Goal: Navigation & Orientation: Find specific page/section

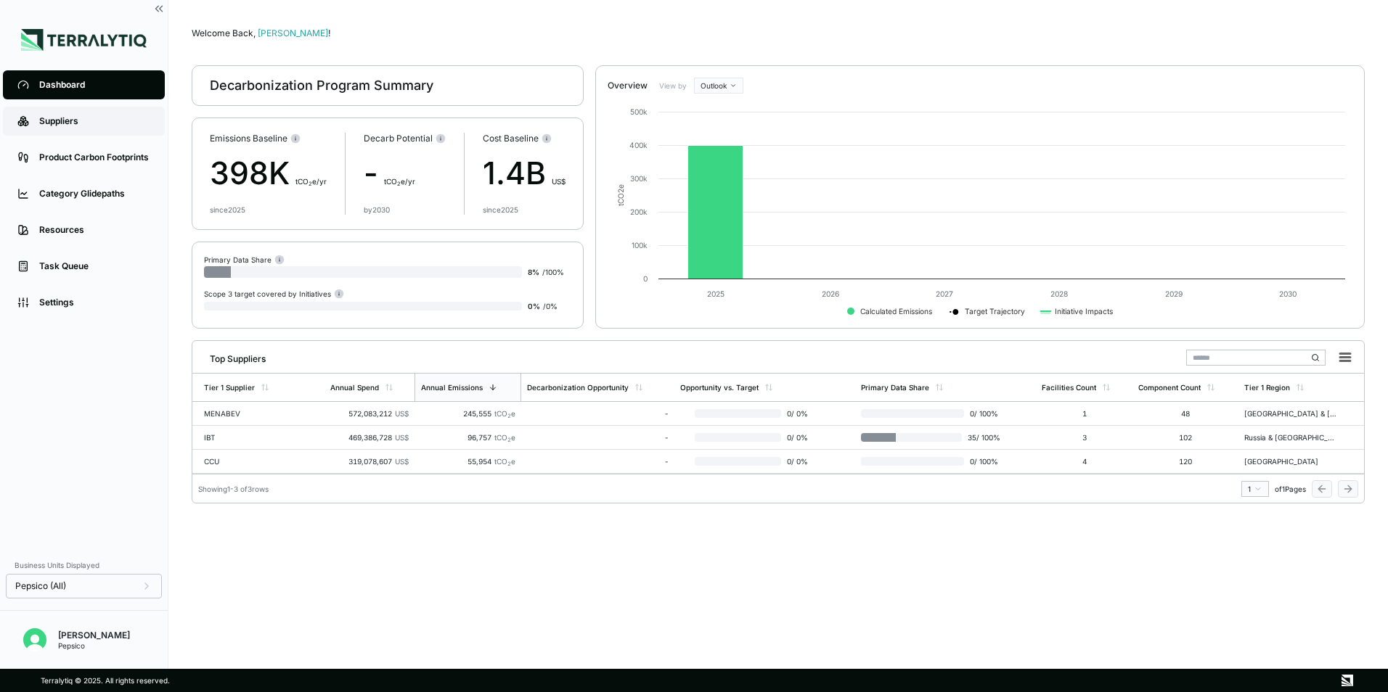
click at [38, 116] on link "Suppliers" at bounding box center [84, 121] width 162 height 29
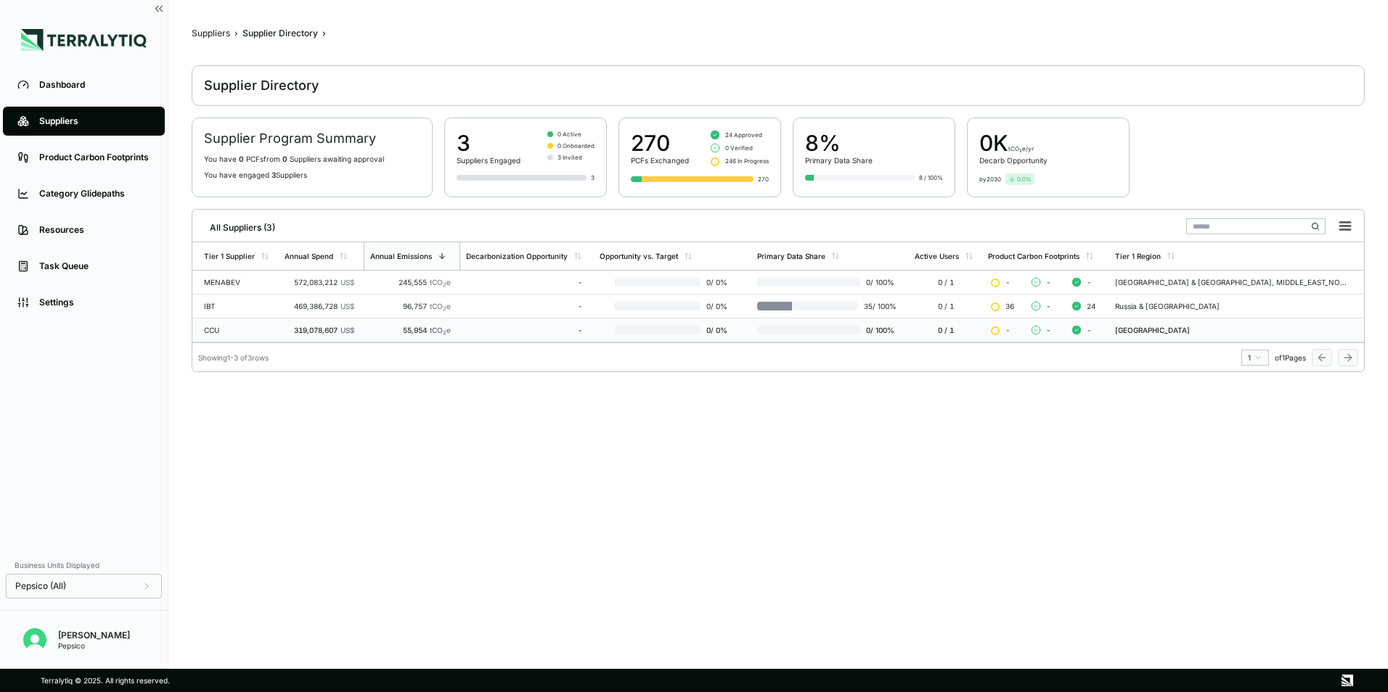
click at [293, 328] on div "319,078,607 US$" at bounding box center [319, 330] width 70 height 9
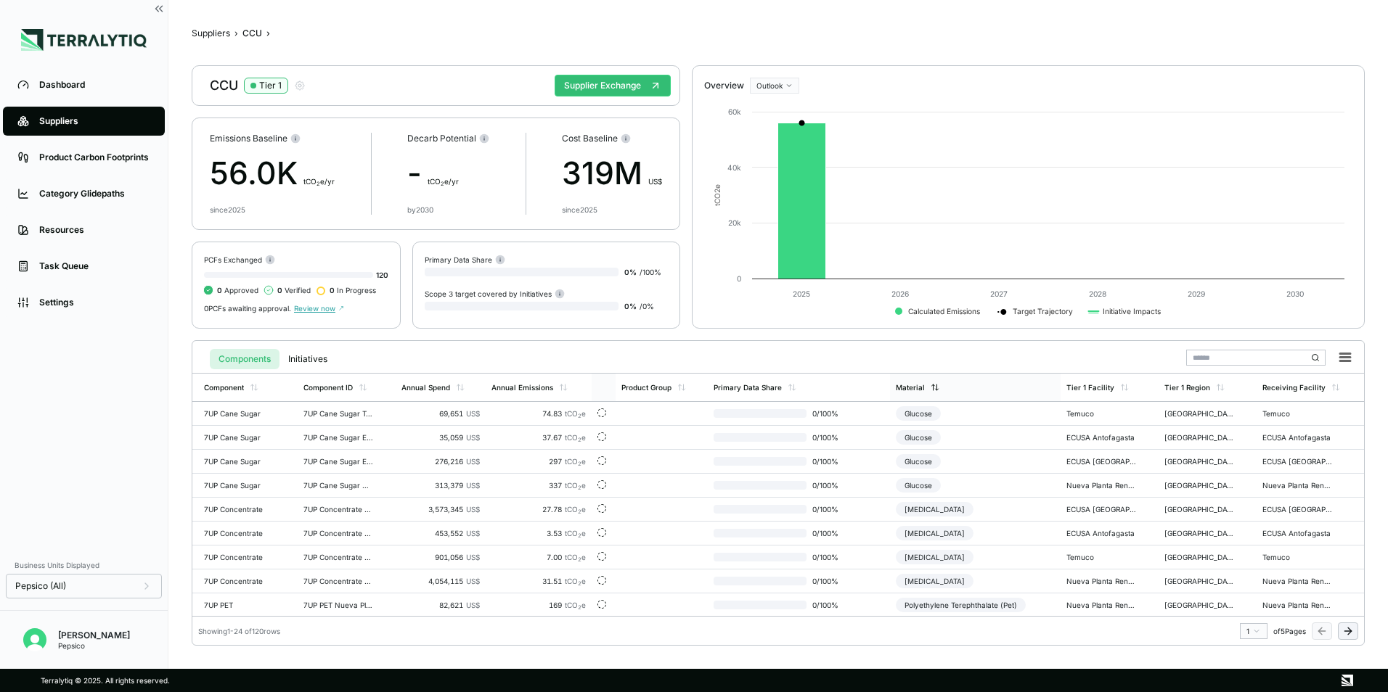
click at [983, 392] on div "Material" at bounding box center [975, 388] width 171 height 28
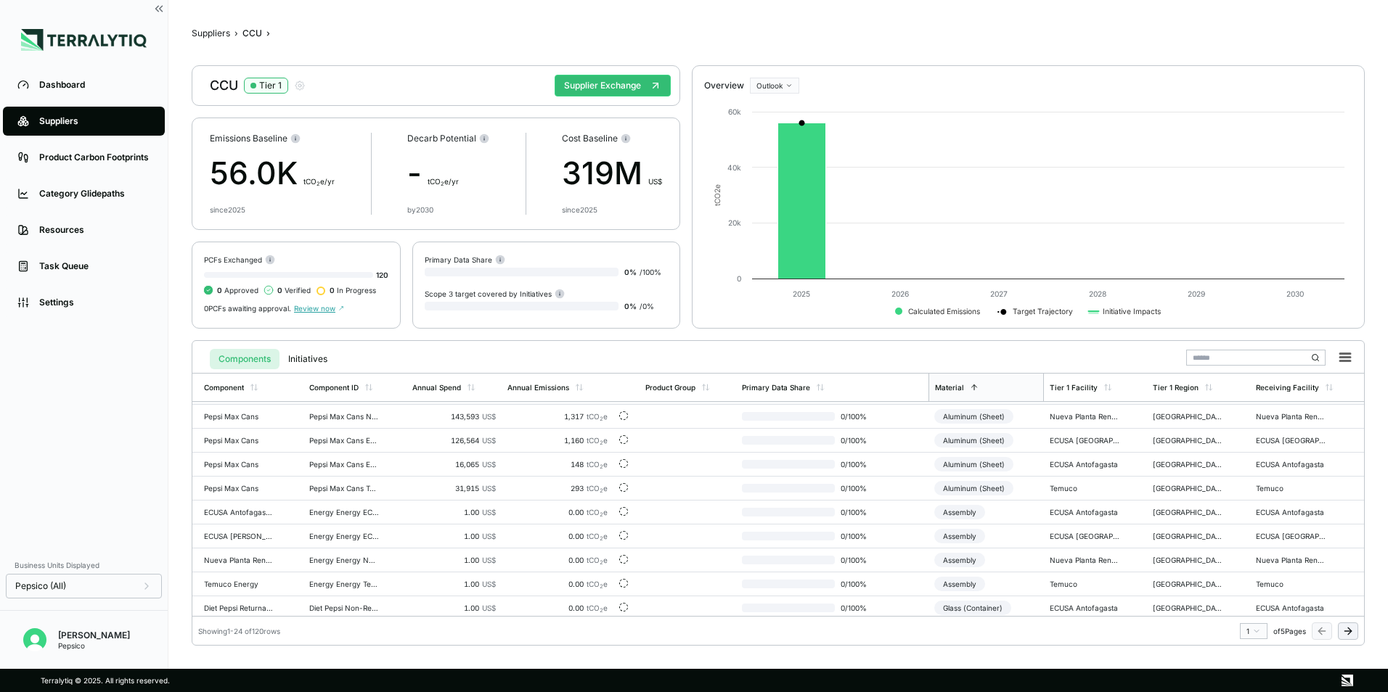
scroll to position [216, 0]
click at [975, 388] on div "Material" at bounding box center [985, 388] width 115 height 28
click at [57, 97] on link "Dashboard" at bounding box center [84, 84] width 162 height 29
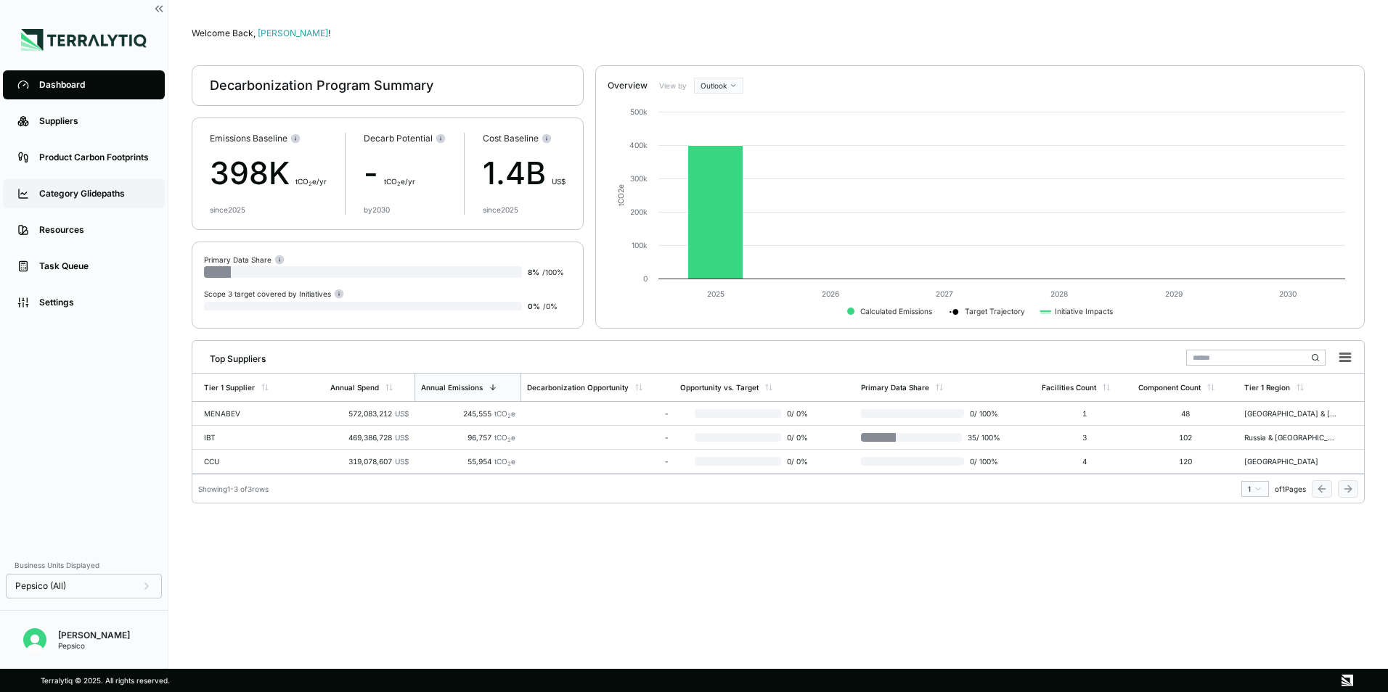
click at [96, 197] on div "Category Glidepaths" at bounding box center [94, 194] width 111 height 12
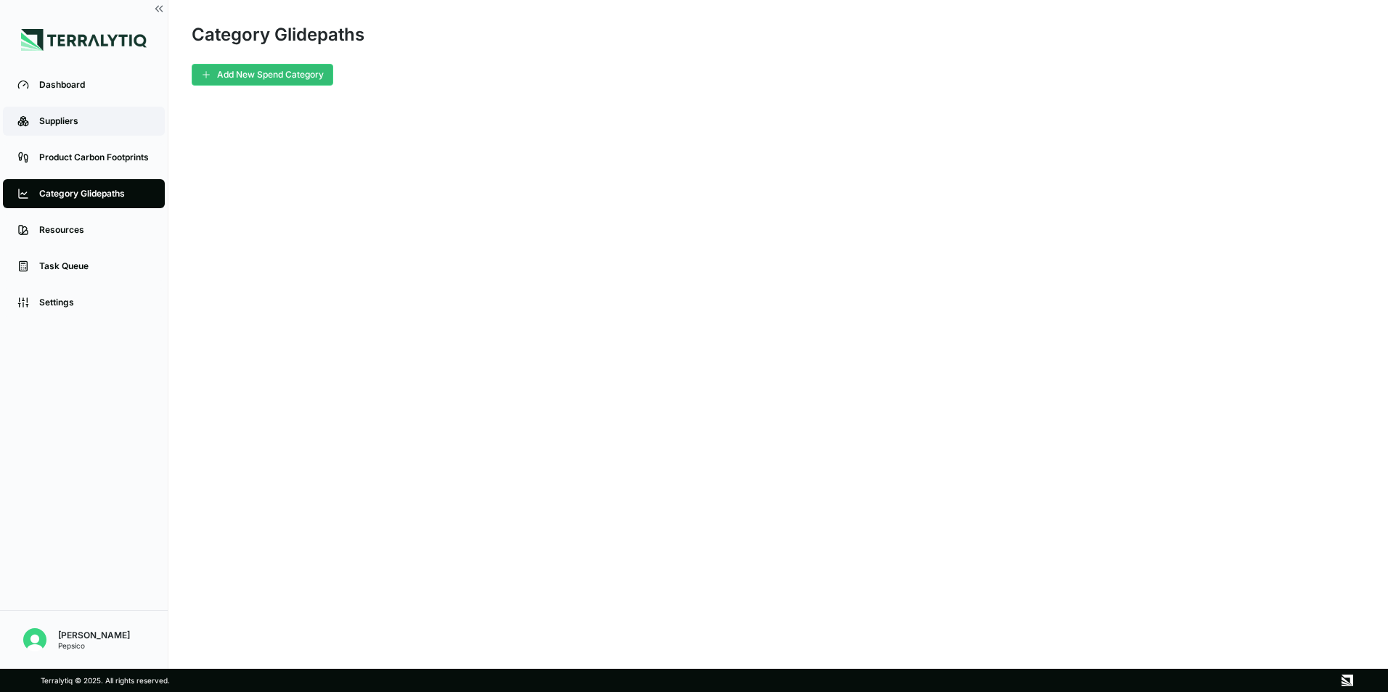
click at [91, 122] on div "Suppliers" at bounding box center [94, 121] width 111 height 12
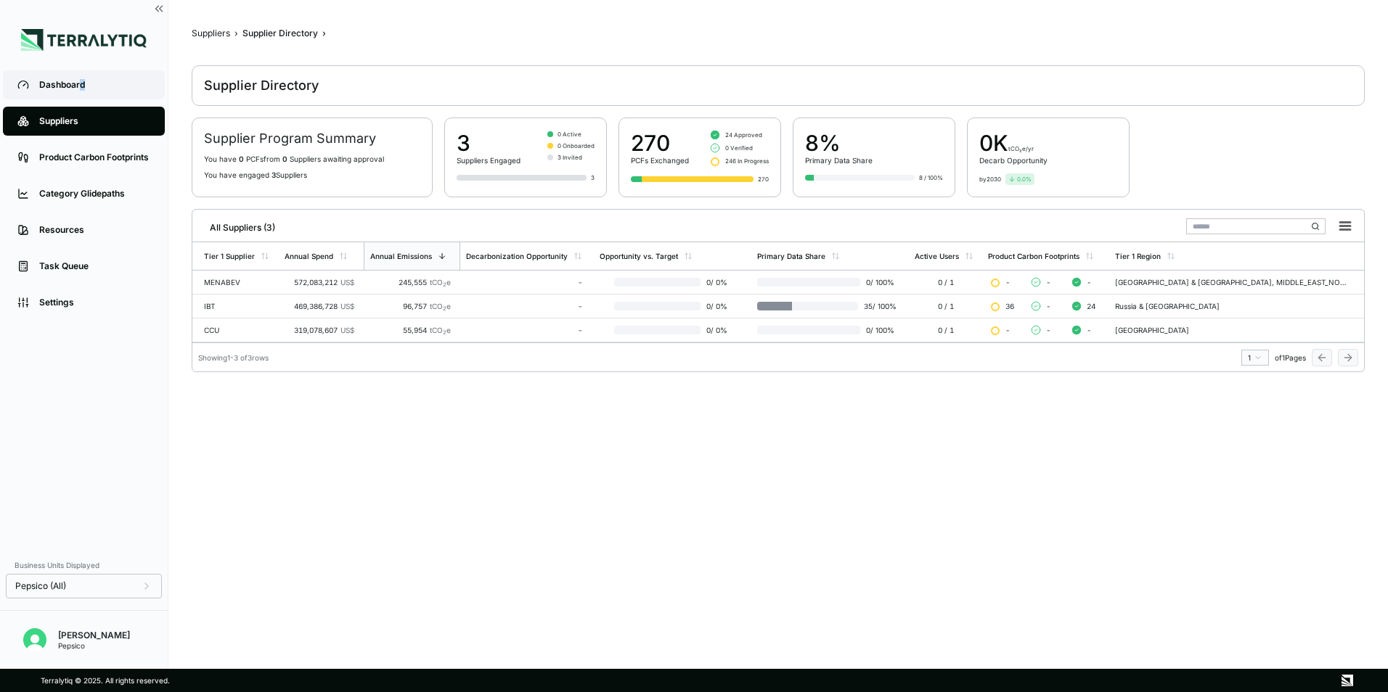
click at [82, 89] on div "Dashboard" at bounding box center [94, 85] width 111 height 12
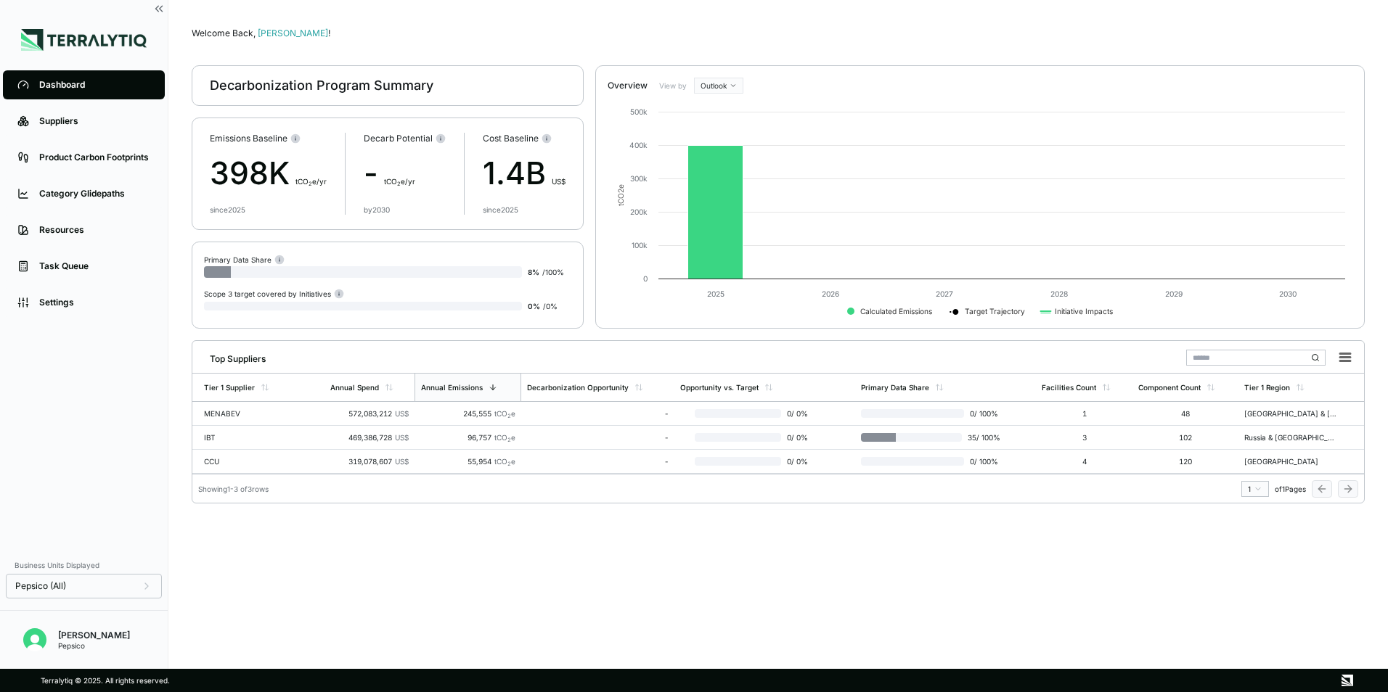
click at [738, 77] on div "Overview View by Outlook" at bounding box center [980, 80] width 768 height 28
click at [732, 80] on html "Dashboard Suppliers Product Carbon Footprints Category Glidepaths Resources Tas…" at bounding box center [694, 346] width 1388 height 692
click at [734, 134] on div "Baseline" at bounding box center [740, 126] width 86 height 17
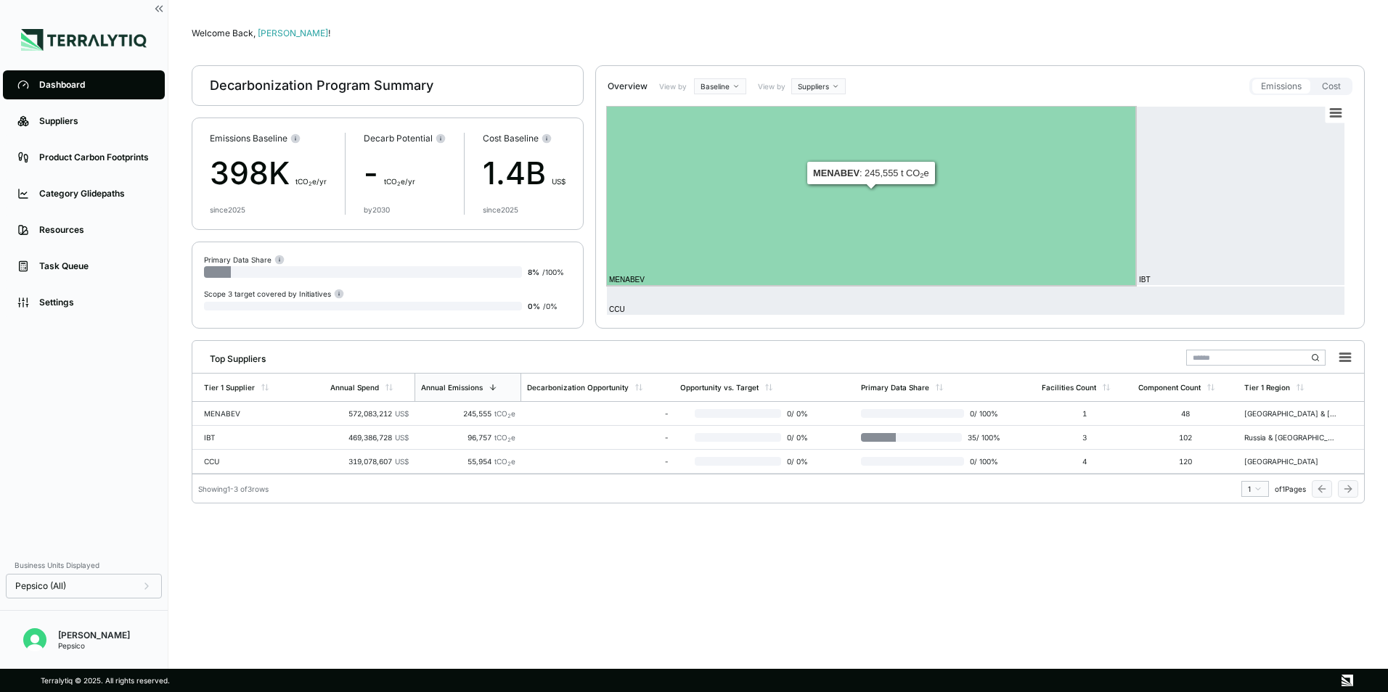
click at [803, 81] on html "Dashboard Suppliers Product Carbon Footprints Category Glidepaths Resources Tas…" at bounding box center [694, 346] width 1388 height 692
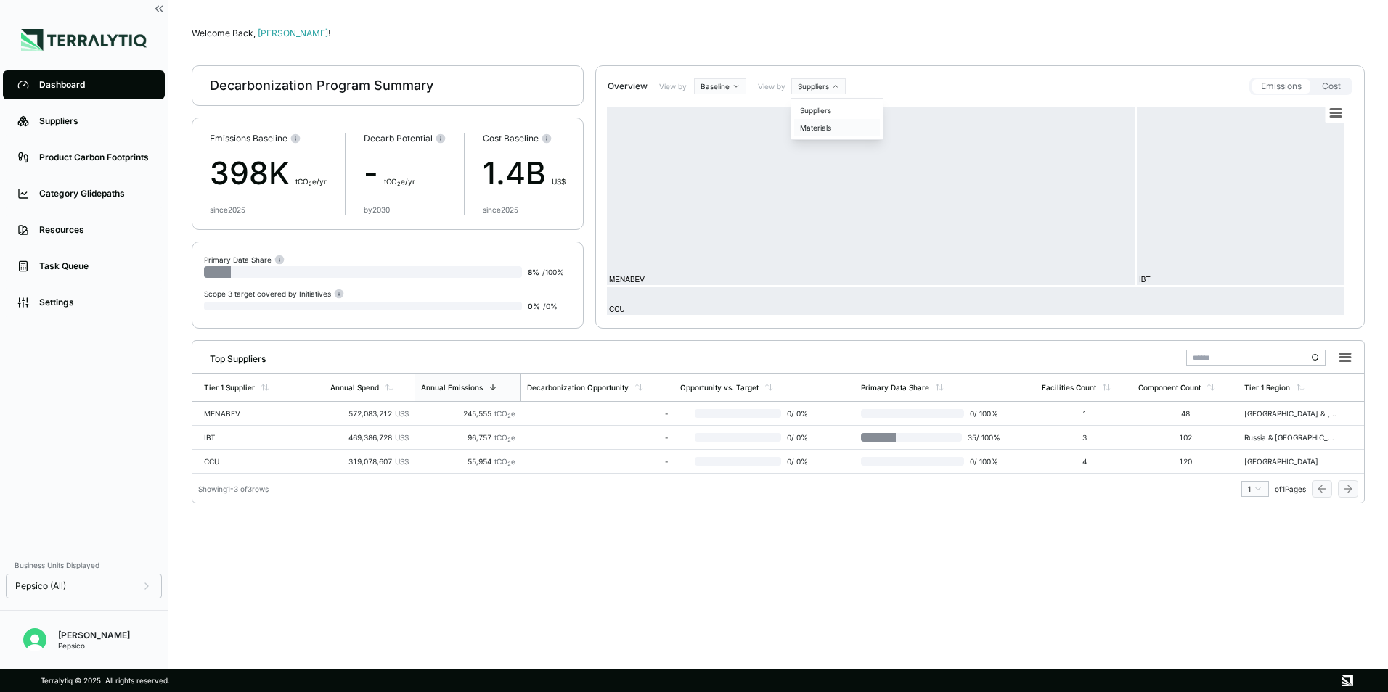
click at [818, 133] on div "Materials" at bounding box center [837, 127] width 86 height 17
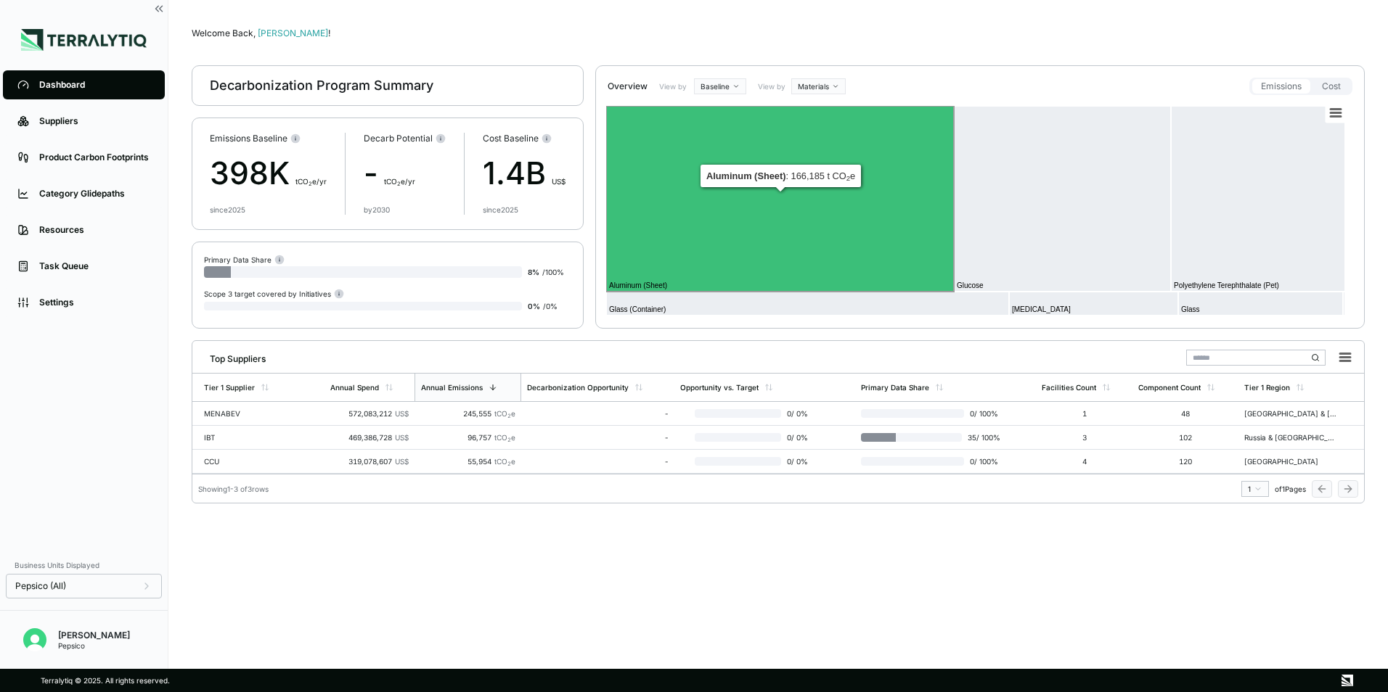
click at [717, 86] on html "Dashboard Suppliers Product Carbon Footprints Category Glidepaths Resources Tas…" at bounding box center [694, 346] width 1388 height 692
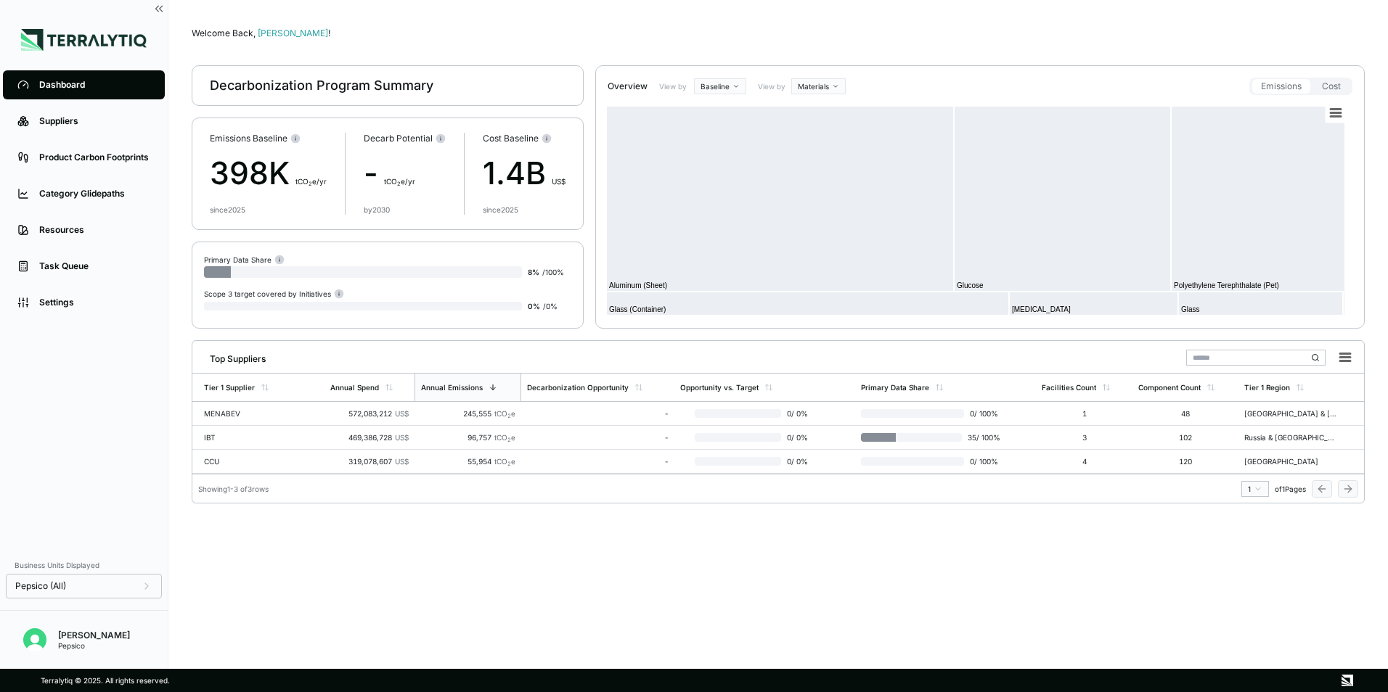
click at [817, 85] on html "Dashboard Suppliers Product Carbon Footprints Category Glidepaths Resources Tas…" at bounding box center [694, 346] width 1388 height 692
click at [819, 83] on html "Dashboard Suppliers Product Carbon Footprints Category Glidepaths Resources Tas…" at bounding box center [694, 346] width 1388 height 692
click at [971, 77] on html "Dashboard Suppliers Product Carbon Footprints Category Glidepaths Resources Tas…" at bounding box center [694, 346] width 1388 height 692
click at [832, 82] on html "Dashboard Suppliers Product Carbon Footprints Category Glidepaths Resources Tas…" at bounding box center [694, 346] width 1388 height 692
click at [829, 109] on div "Suppliers" at bounding box center [837, 110] width 86 height 17
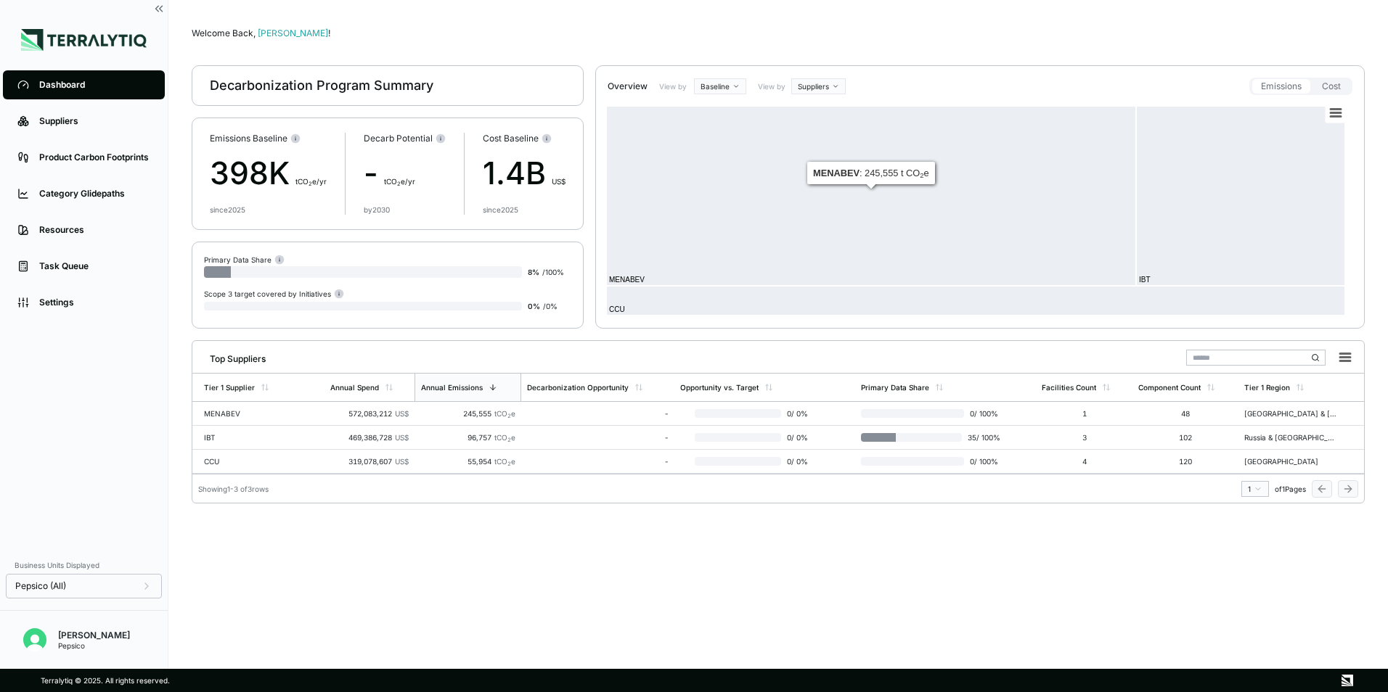
click at [825, 89] on html "Dashboard Suppliers Product Carbon Footprints Category Glidepaths Resources Tas…" at bounding box center [694, 346] width 1388 height 692
click at [819, 129] on div "Materials" at bounding box center [837, 127] width 86 height 17
